Goal: Task Accomplishment & Management: Manage account settings

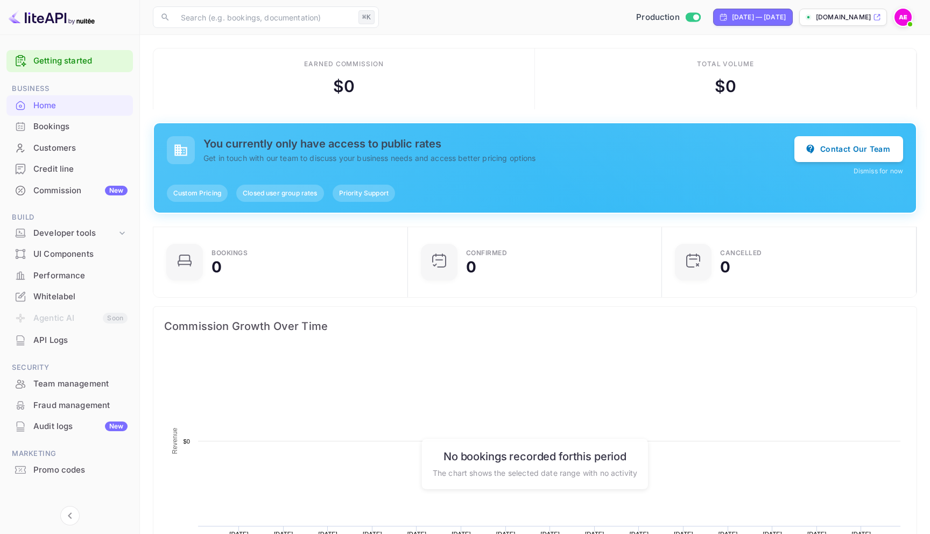
scroll to position [175, 248]
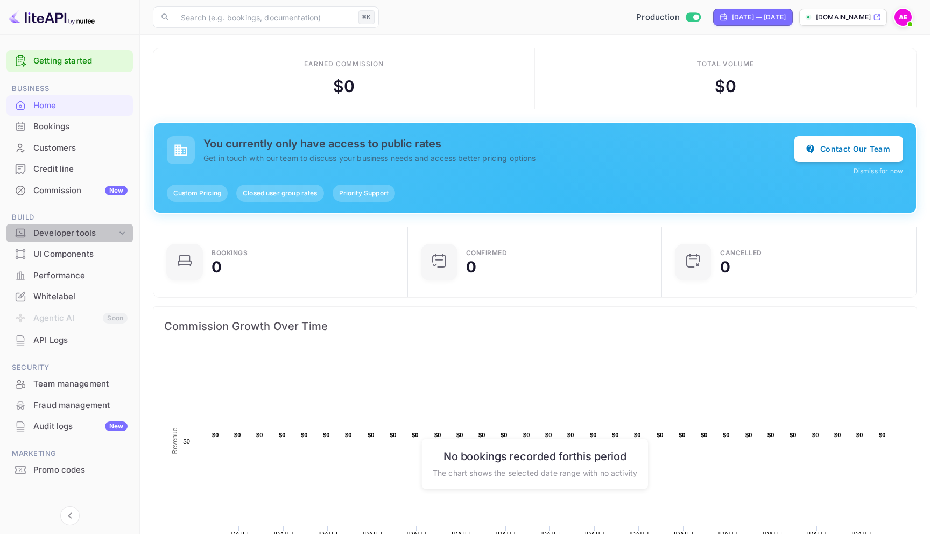
click at [98, 235] on div "Developer tools" at bounding box center [74, 233] width 83 height 12
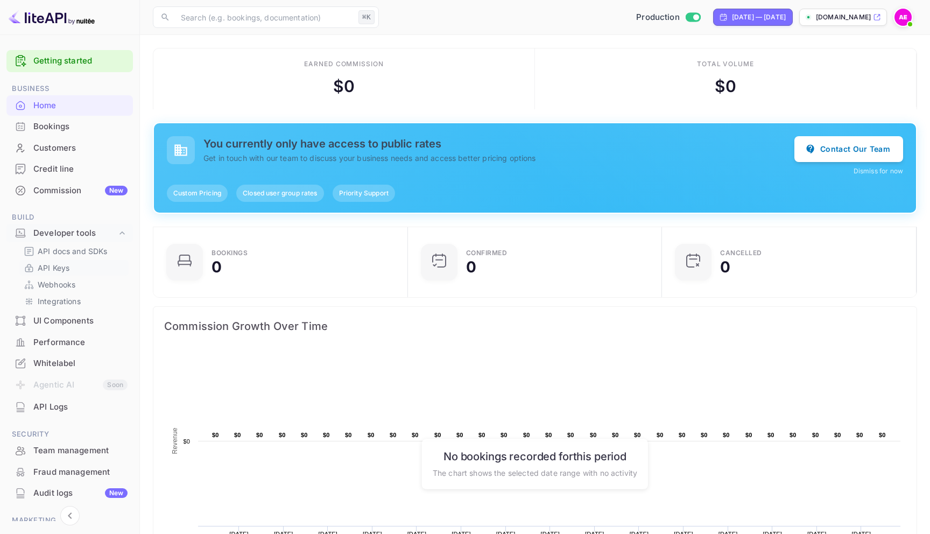
click at [89, 266] on link "API Keys" at bounding box center [74, 267] width 101 height 11
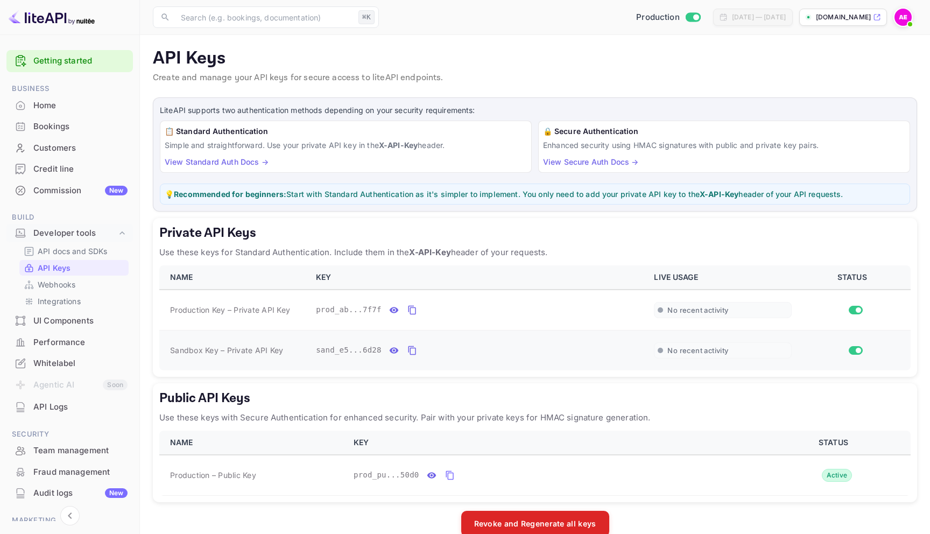
scroll to position [20, 0]
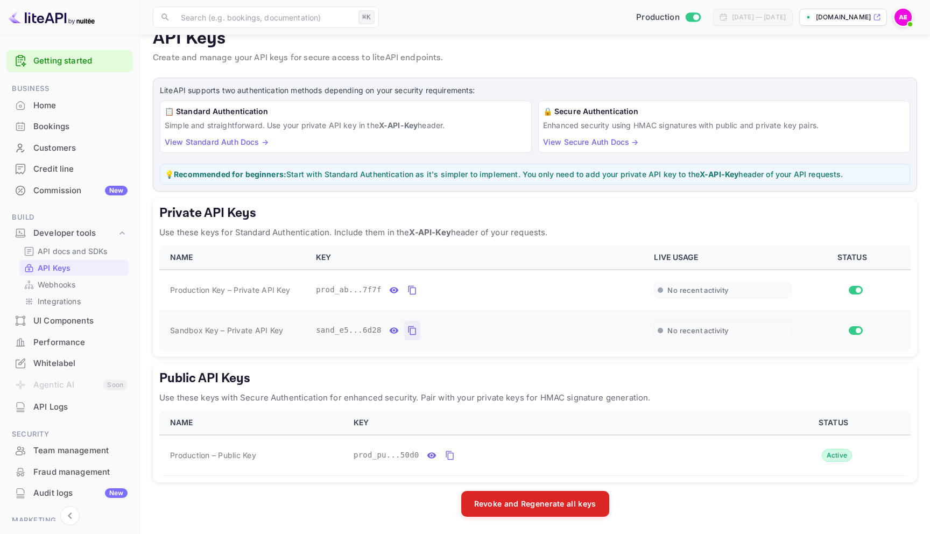
click at [410, 329] on icon "private api keys table" at bounding box center [412, 330] width 8 height 9
